Goal: Navigation & Orientation: Find specific page/section

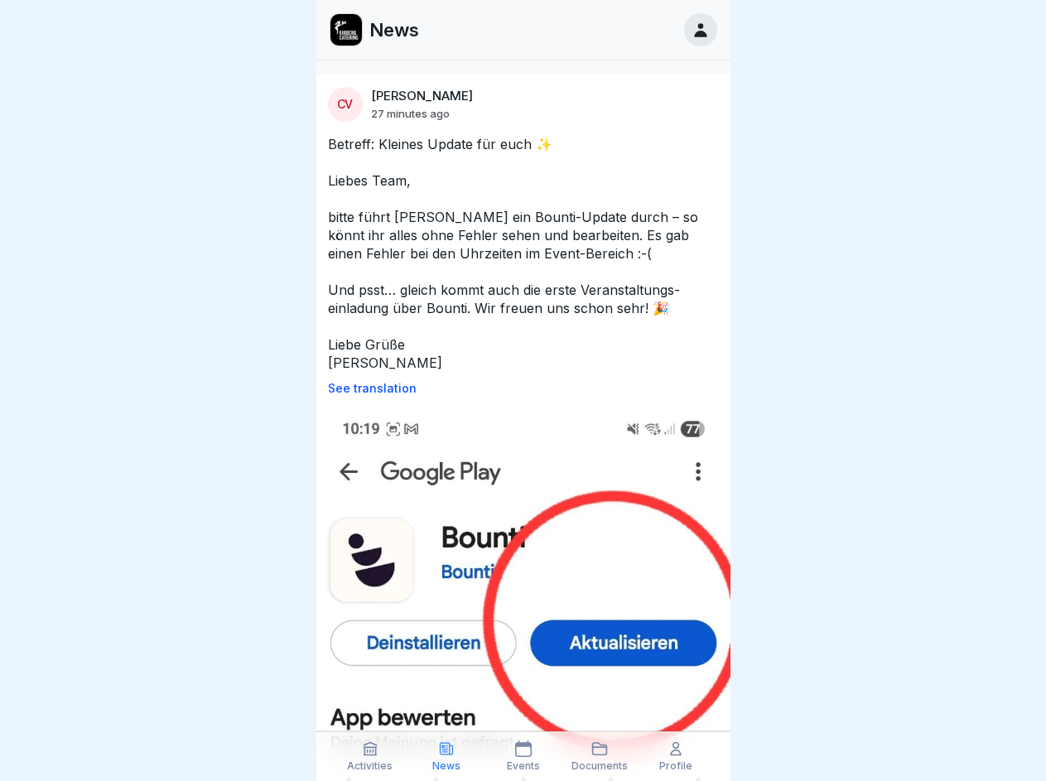
click at [516, 388] on p "See translation" at bounding box center [523, 388] width 391 height 13
click at [370, 756] on icon at bounding box center [370, 748] width 17 height 17
click at [446, 756] on icon at bounding box center [446, 748] width 17 height 17
click at [523, 756] on icon at bounding box center [523, 748] width 17 height 17
click at [600, 756] on icon at bounding box center [599, 748] width 17 height 17
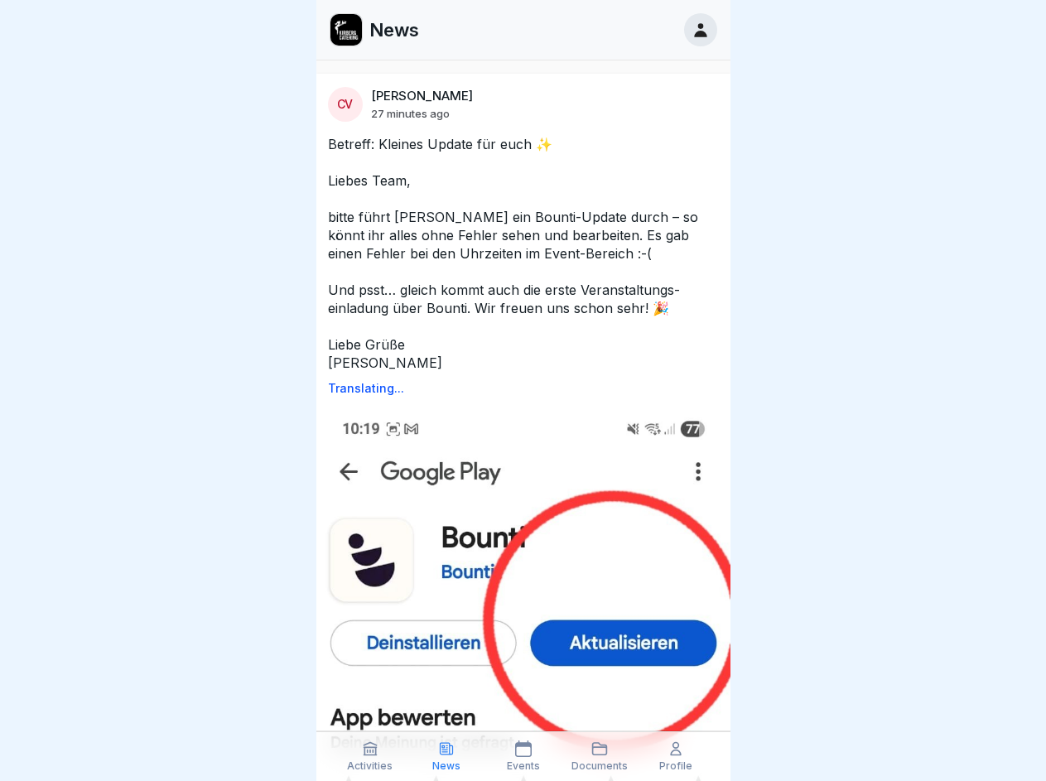
click at [676, 756] on icon at bounding box center [675, 748] width 17 height 17
